Goal: Information Seeking & Learning: Learn about a topic

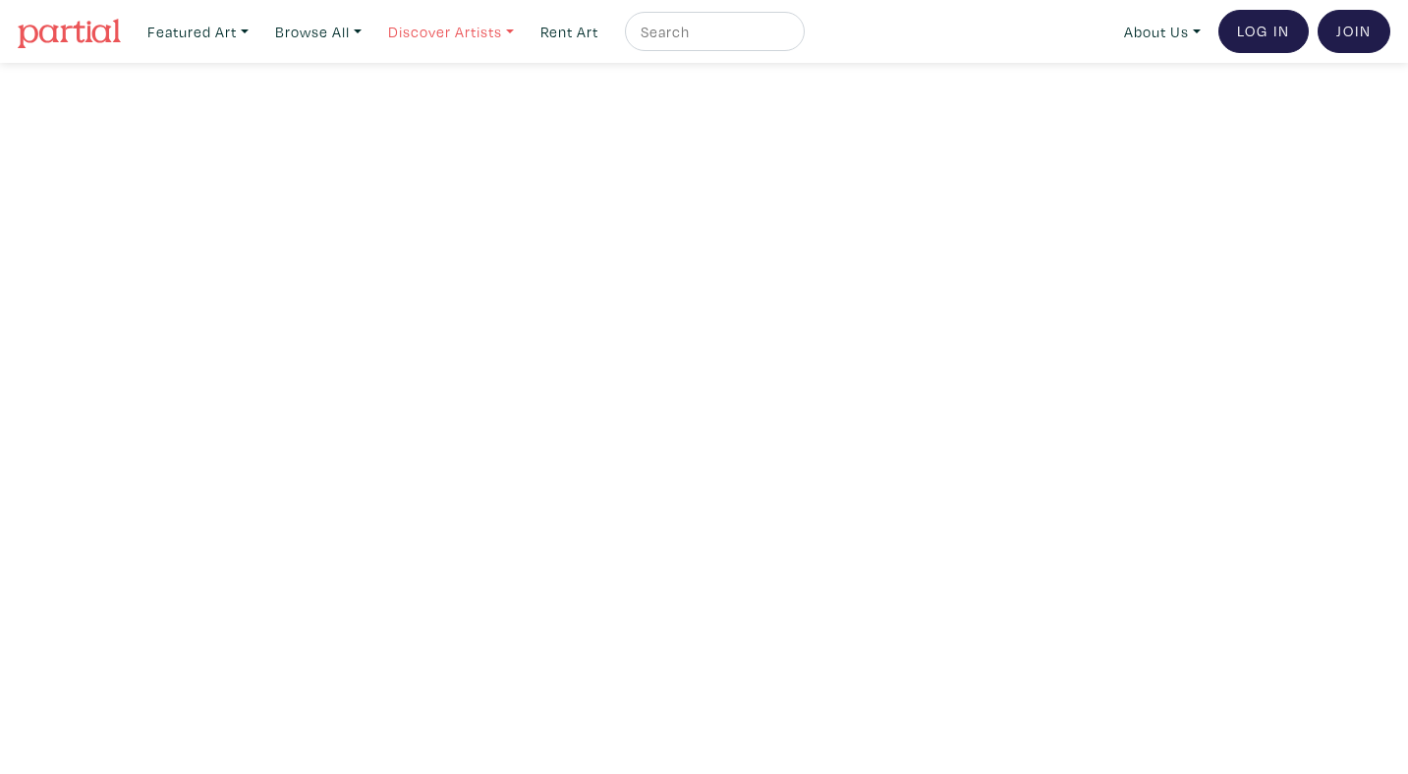
click at [257, 24] on link "Discover Artists" at bounding box center [198, 32] width 119 height 40
click at [443, 189] on link "Show all" at bounding box center [478, 198] width 161 height 18
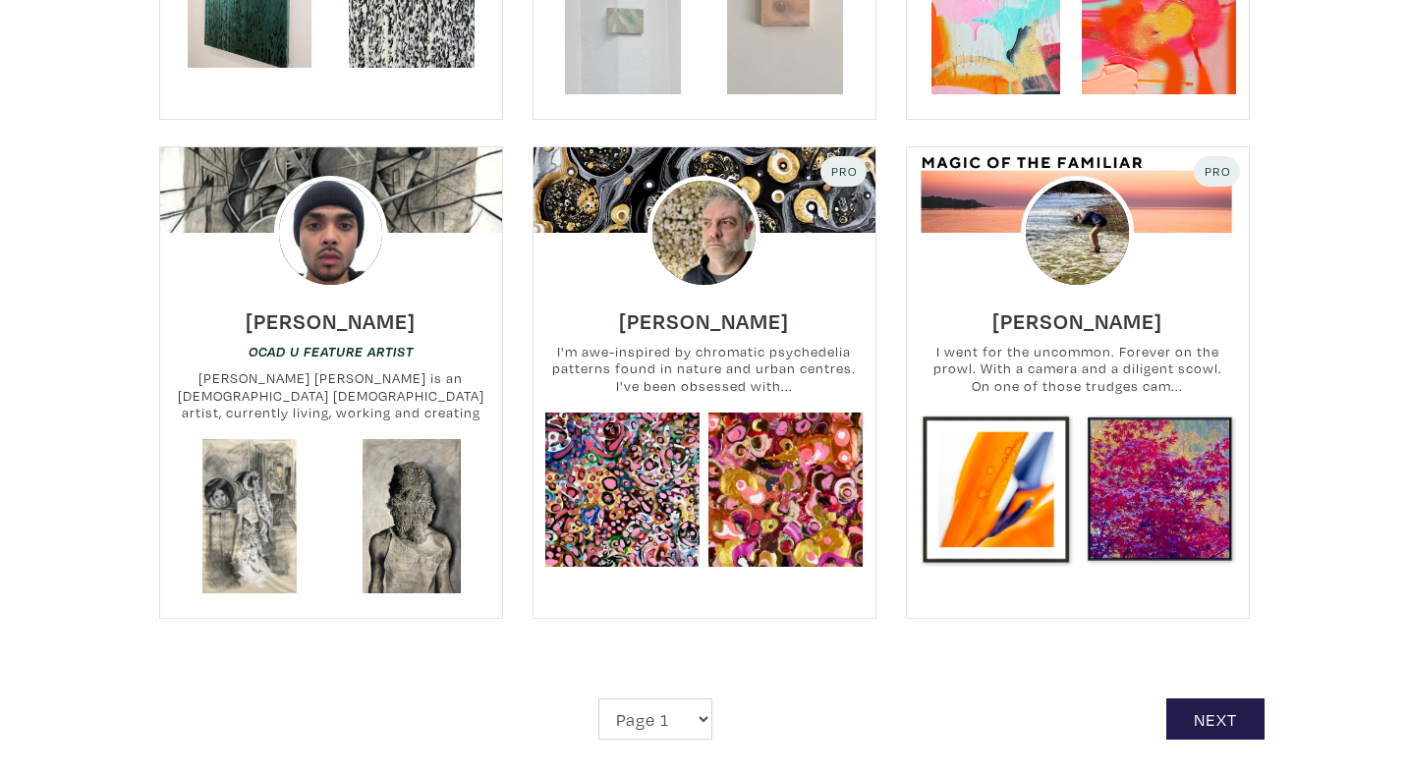
scroll to position [4342, 0]
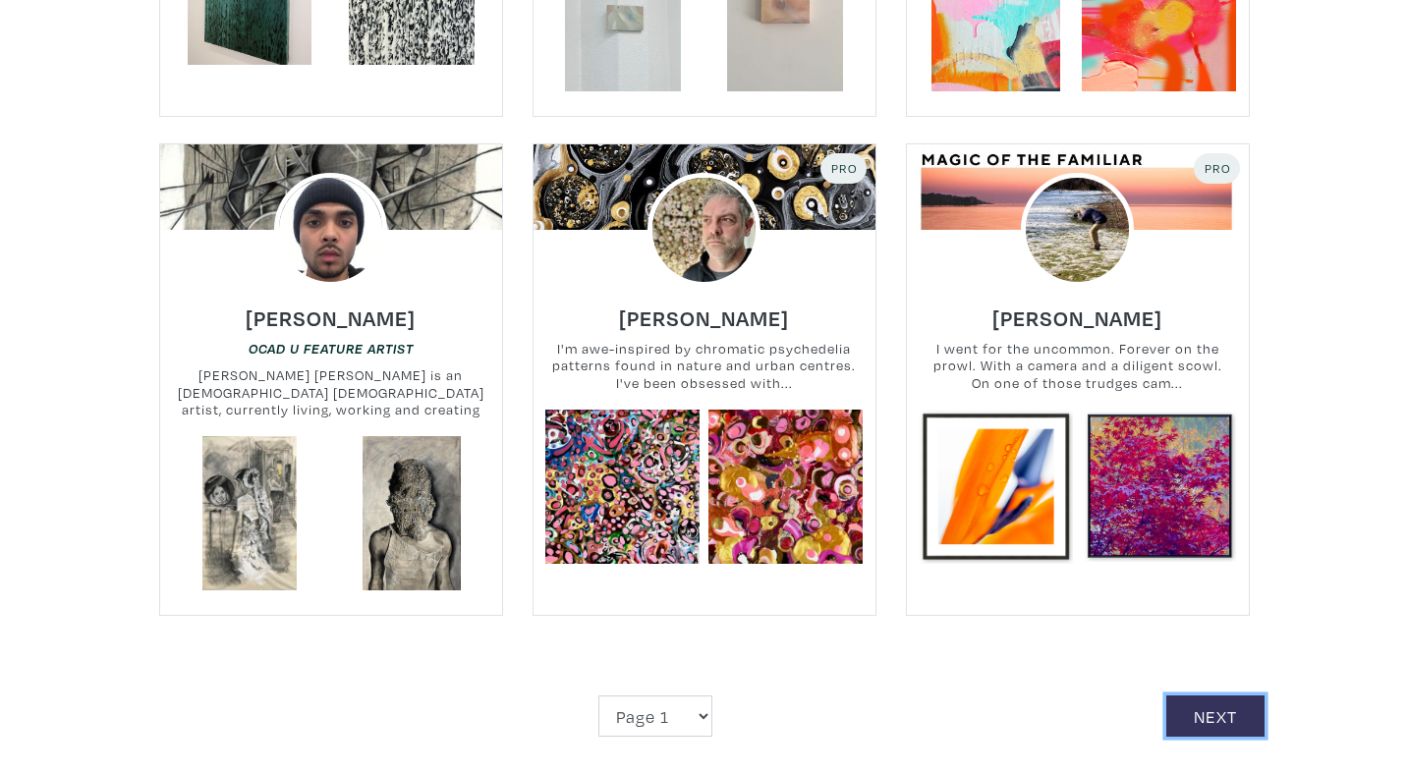
click at [1205, 695] on link "Next" at bounding box center [1215, 716] width 98 height 42
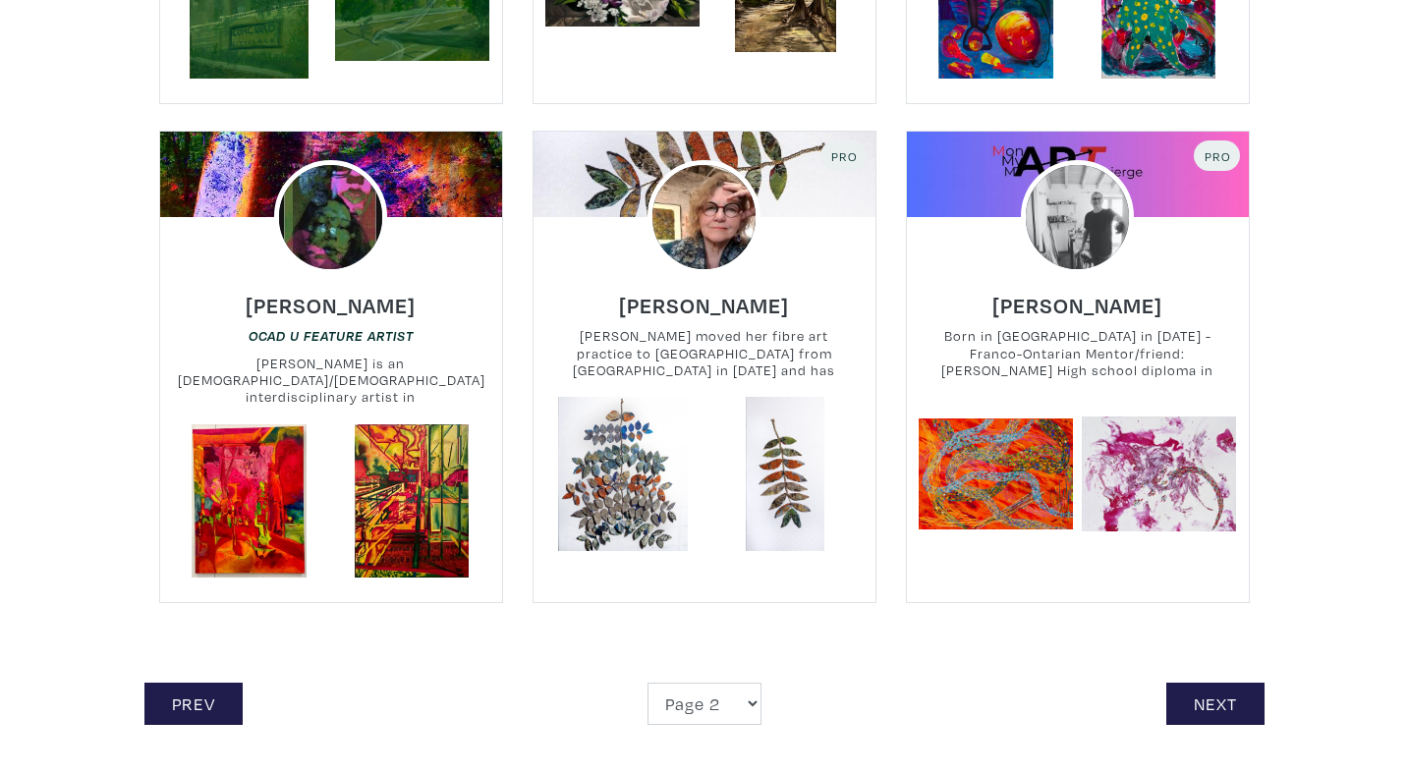
scroll to position [4279, 0]
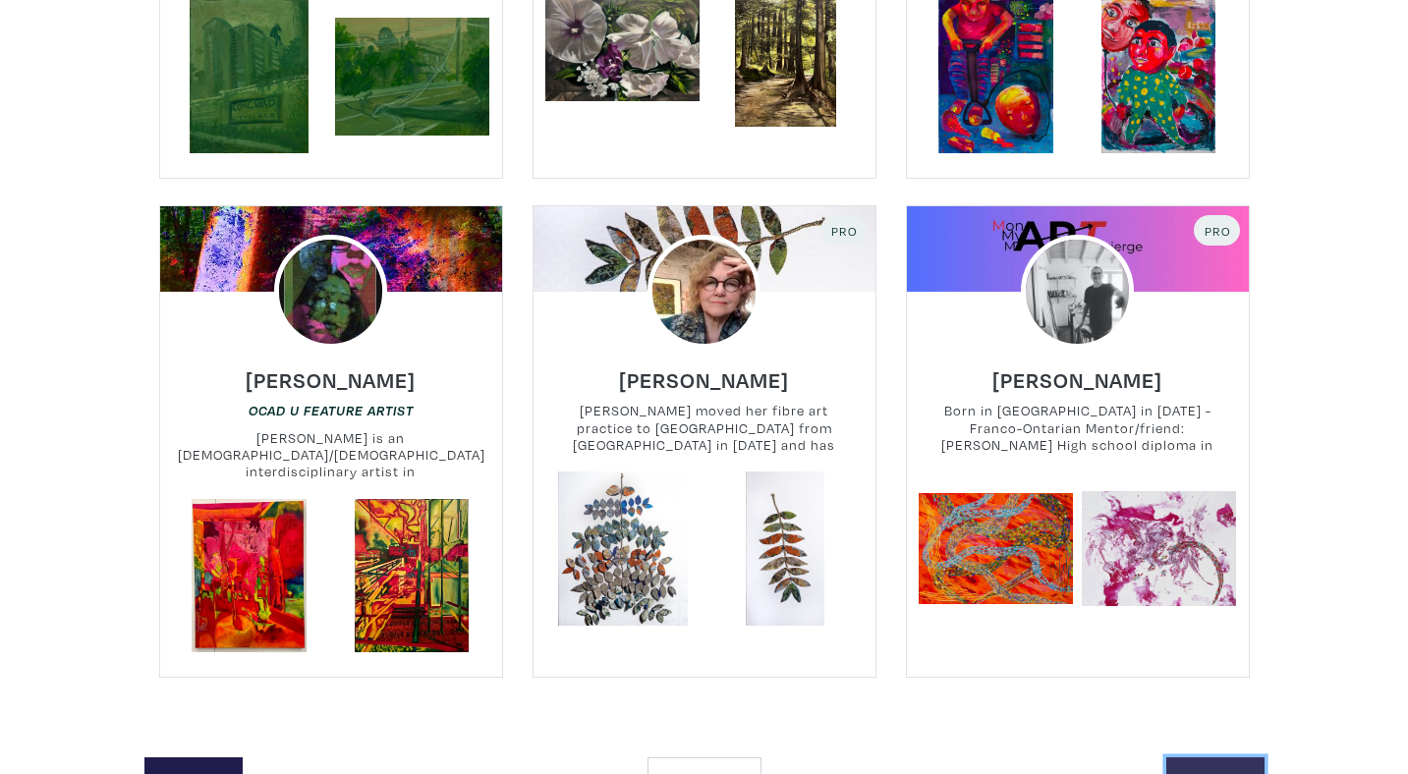
click at [1221, 757] on link "Next" at bounding box center [1215, 778] width 98 height 42
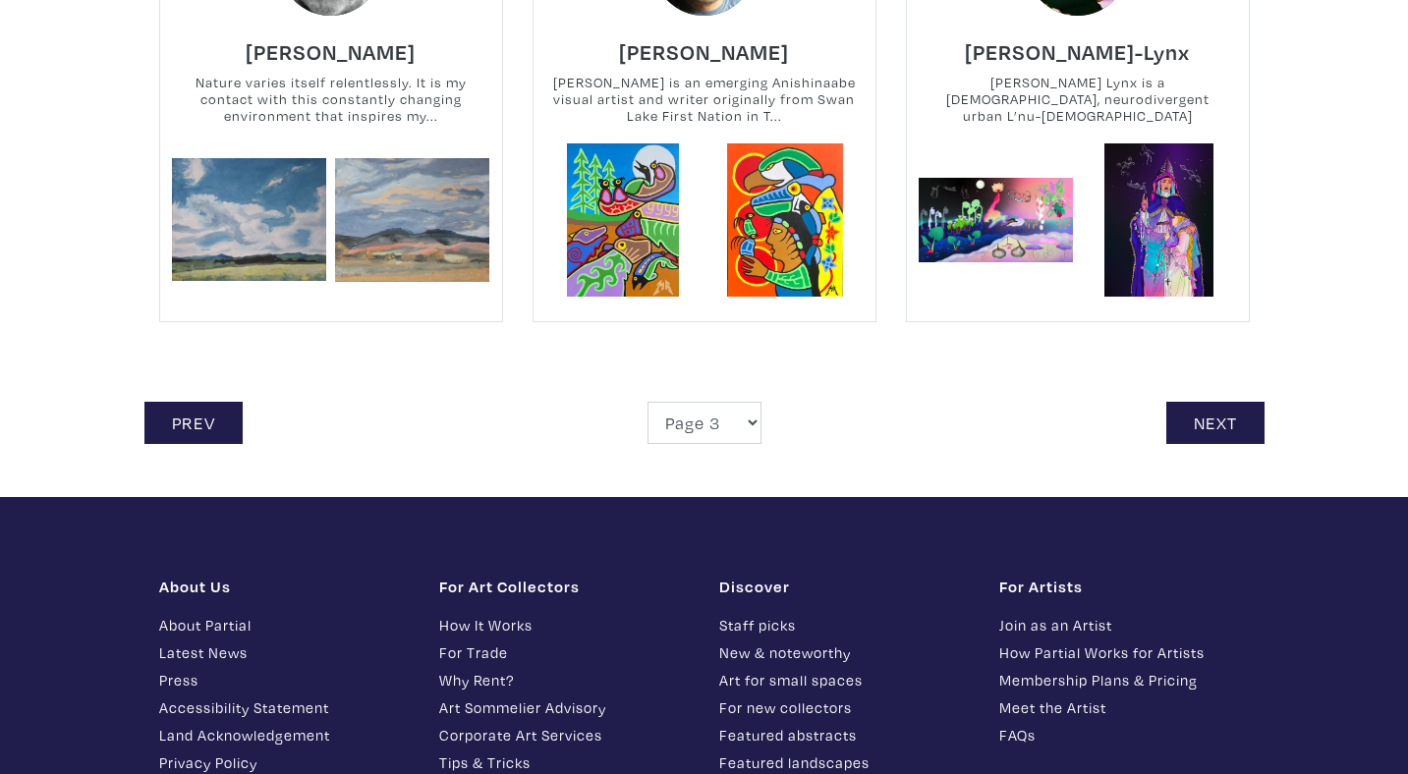
scroll to position [4492, 0]
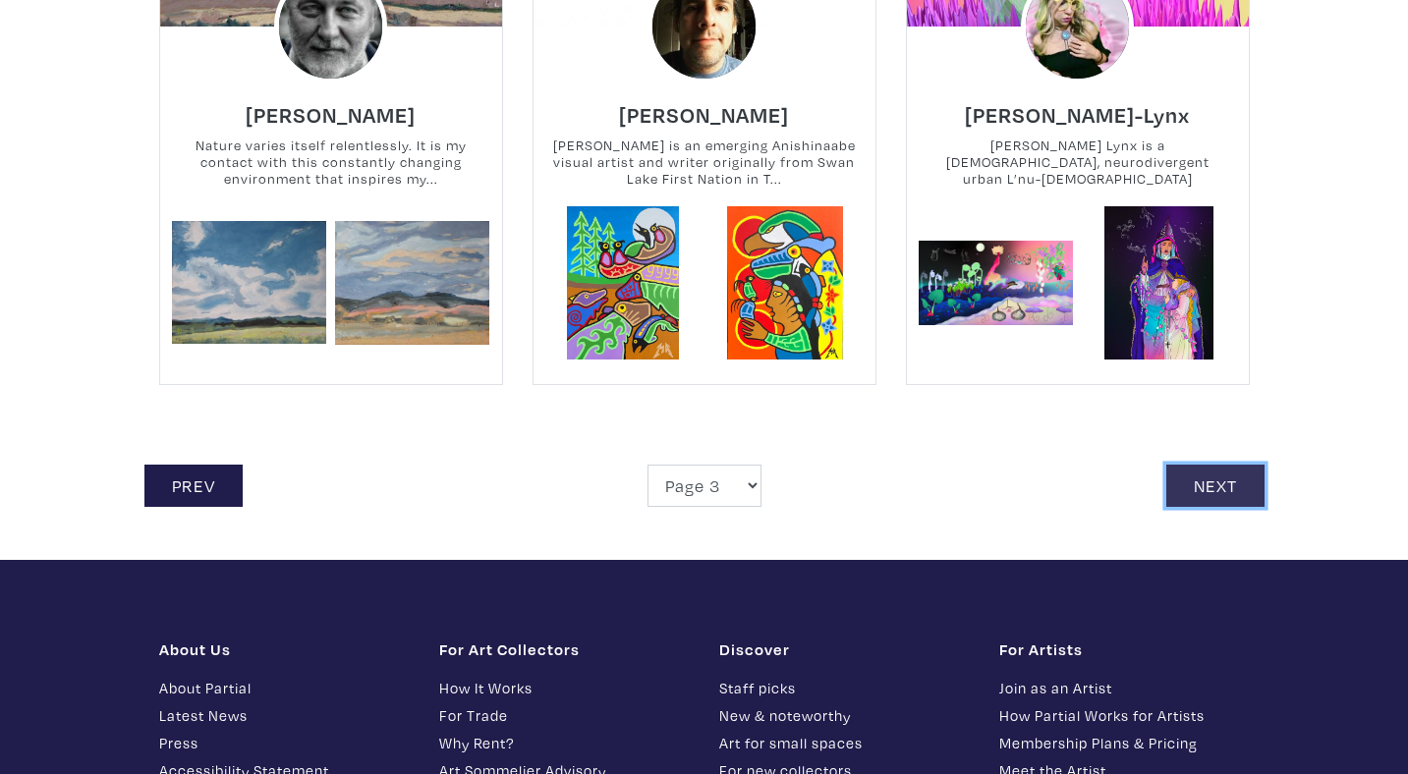
click at [1227, 478] on link "Next" at bounding box center [1215, 486] width 98 height 42
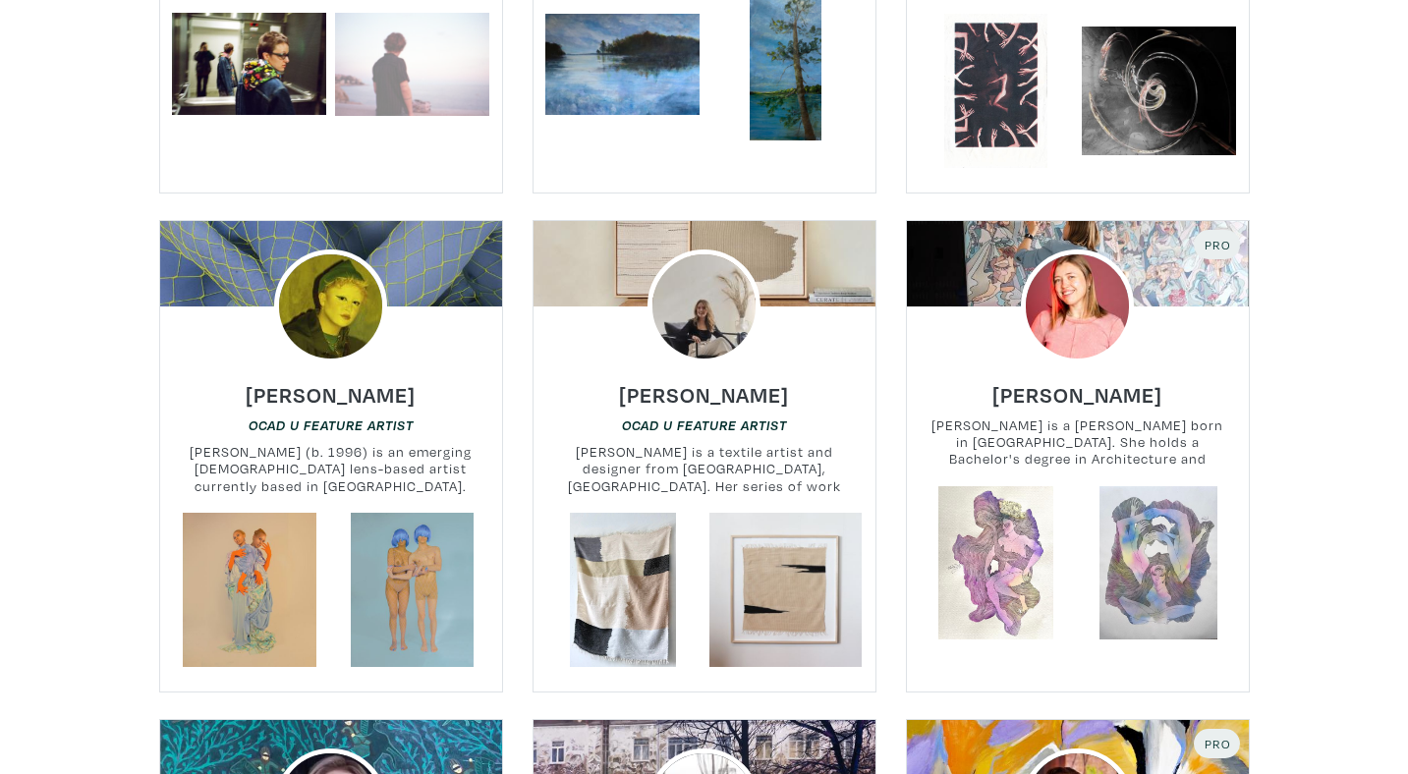
scroll to position [812, 0]
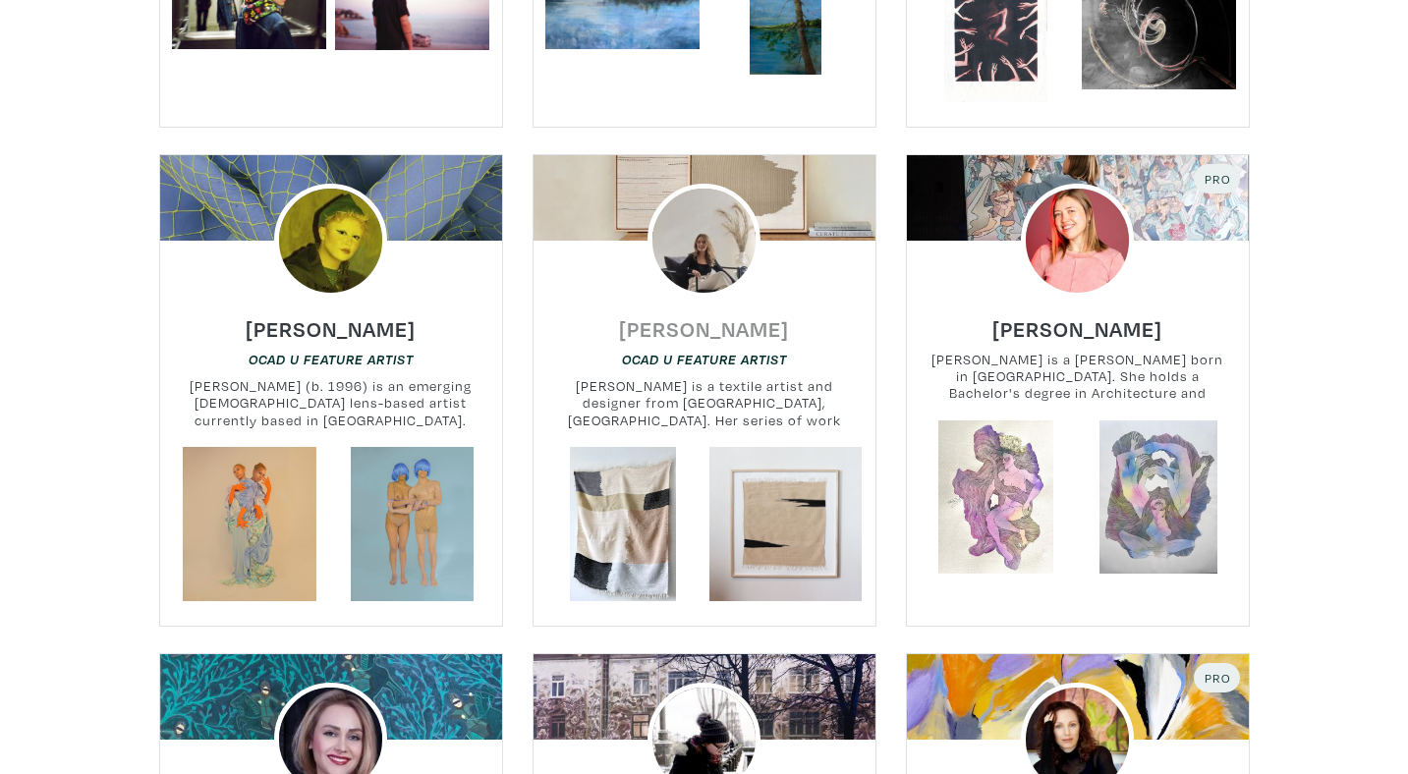
click at [716, 338] on h6 "Emma Enright" at bounding box center [704, 328] width 170 height 27
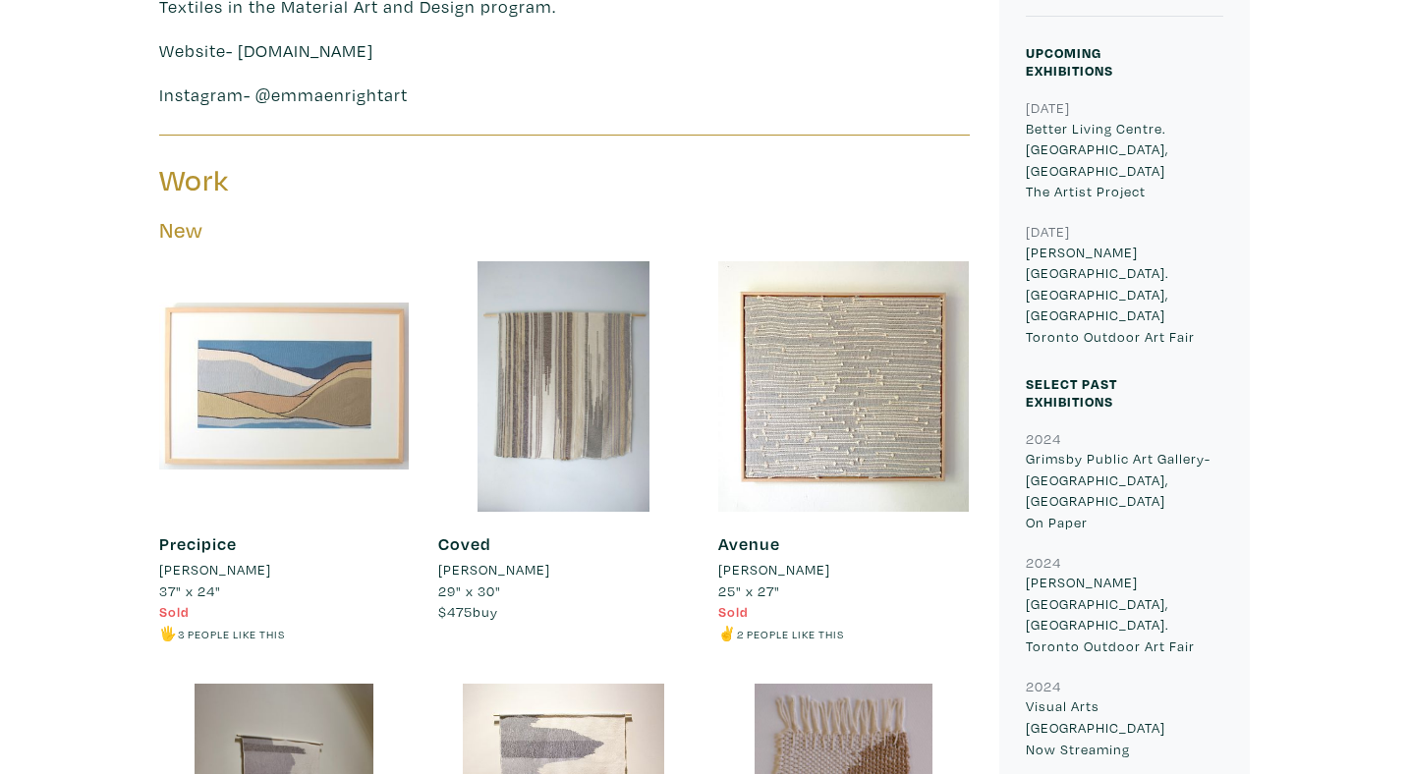
scroll to position [793, 0]
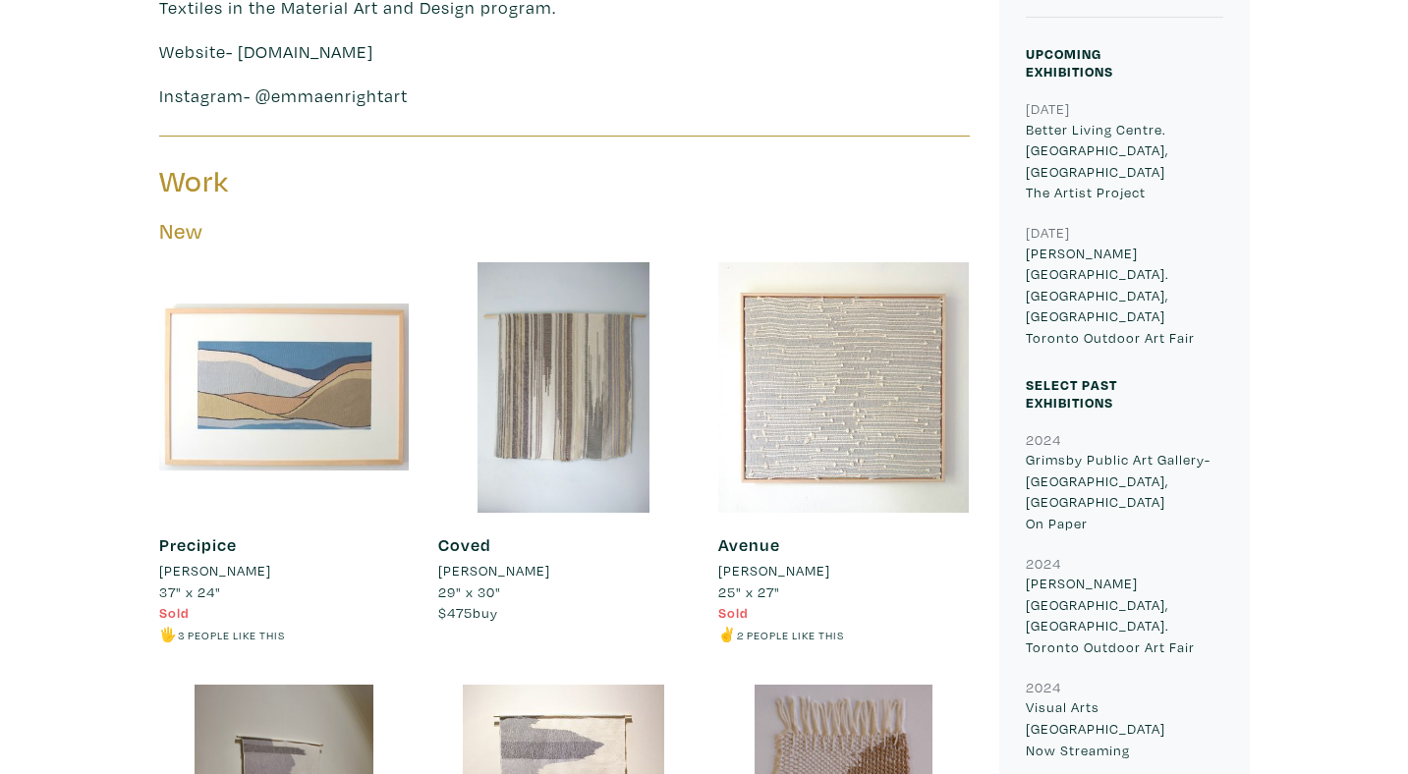
click at [831, 451] on div at bounding box center [843, 387] width 250 height 250
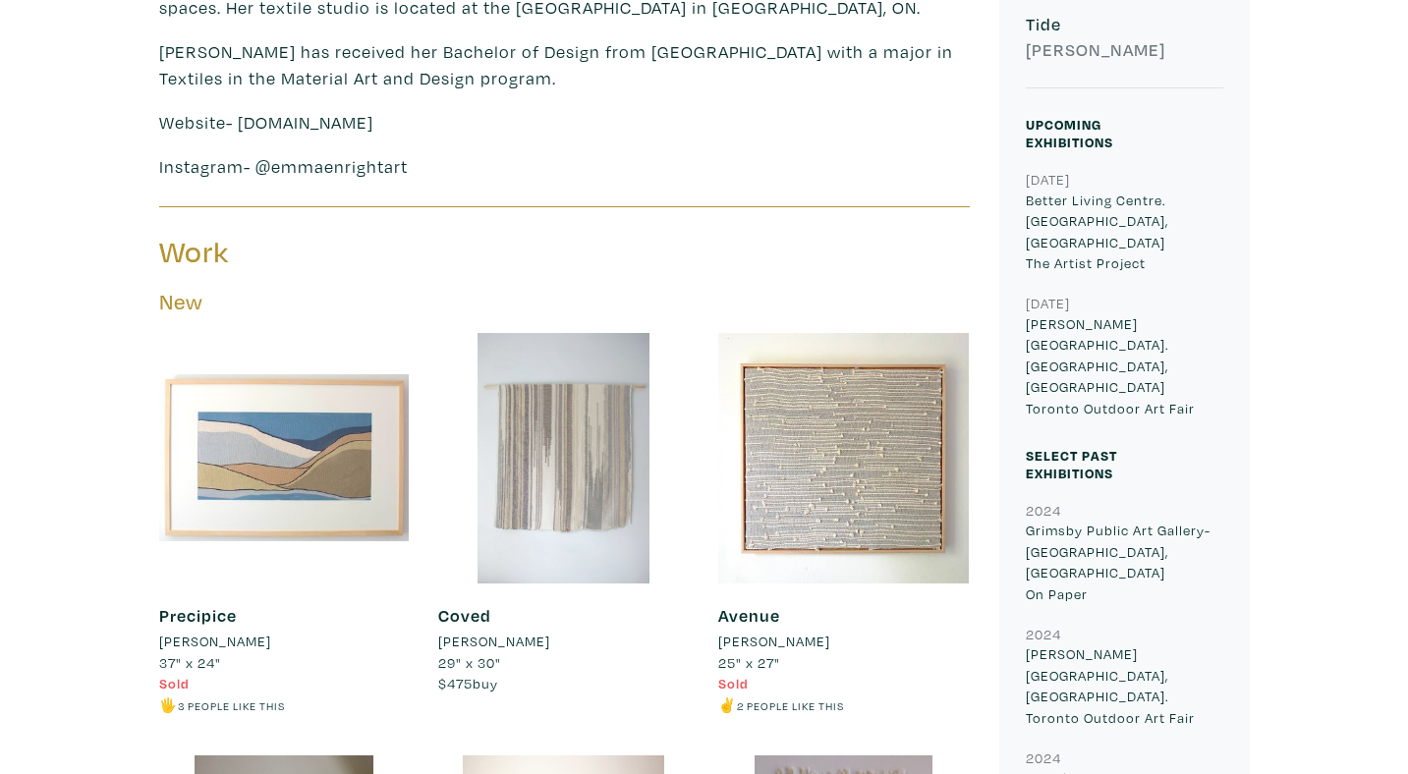
scroll to position [715, 0]
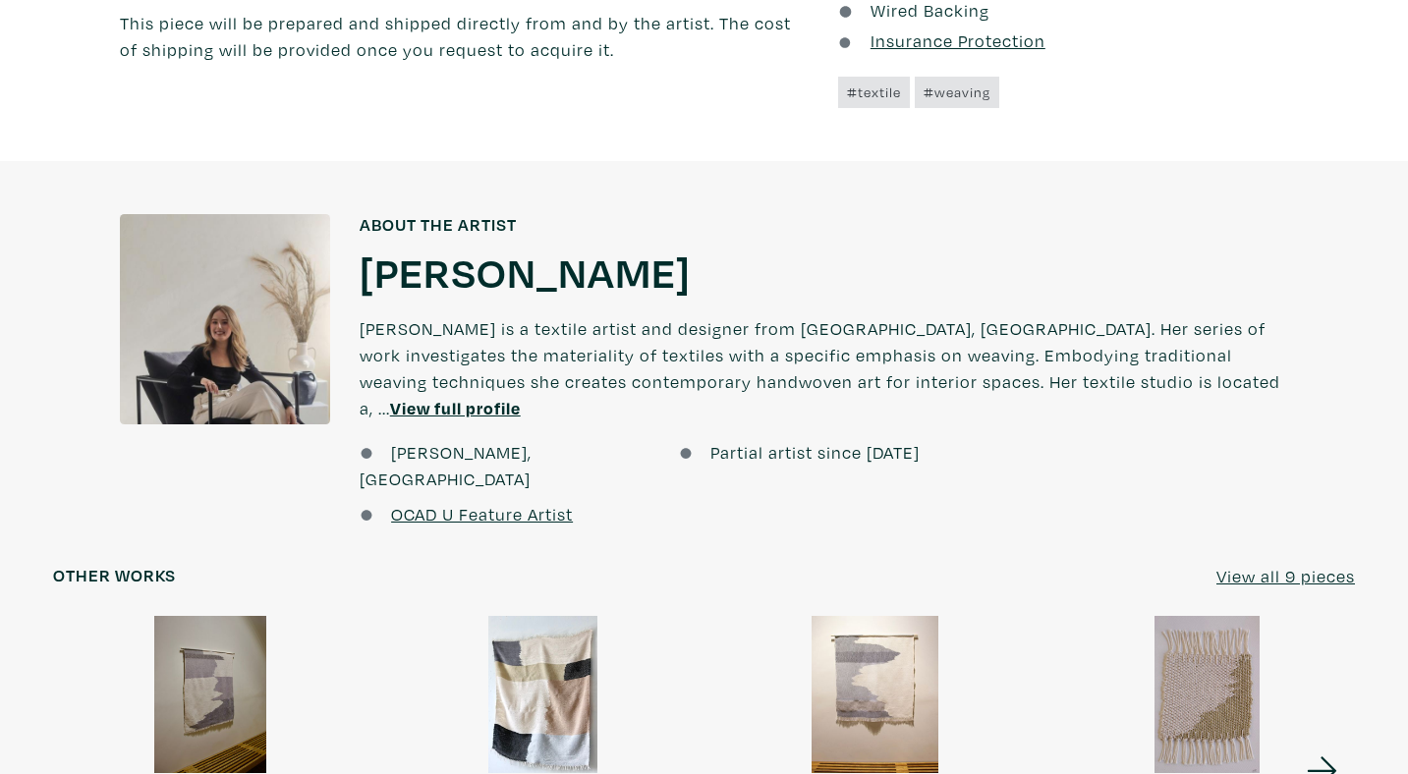
scroll to position [1142, 0]
